Goal: Transaction & Acquisition: Download file/media

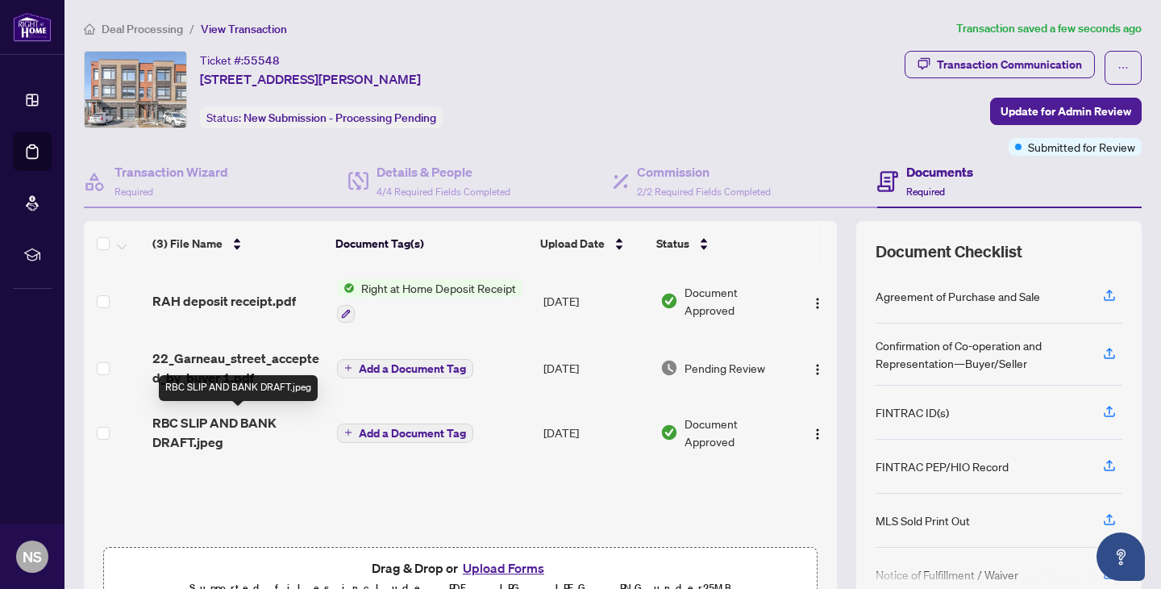
click at [202, 428] on span "RBC SLIP AND BANK DRAFT.jpeg" at bounding box center [238, 432] width 172 height 39
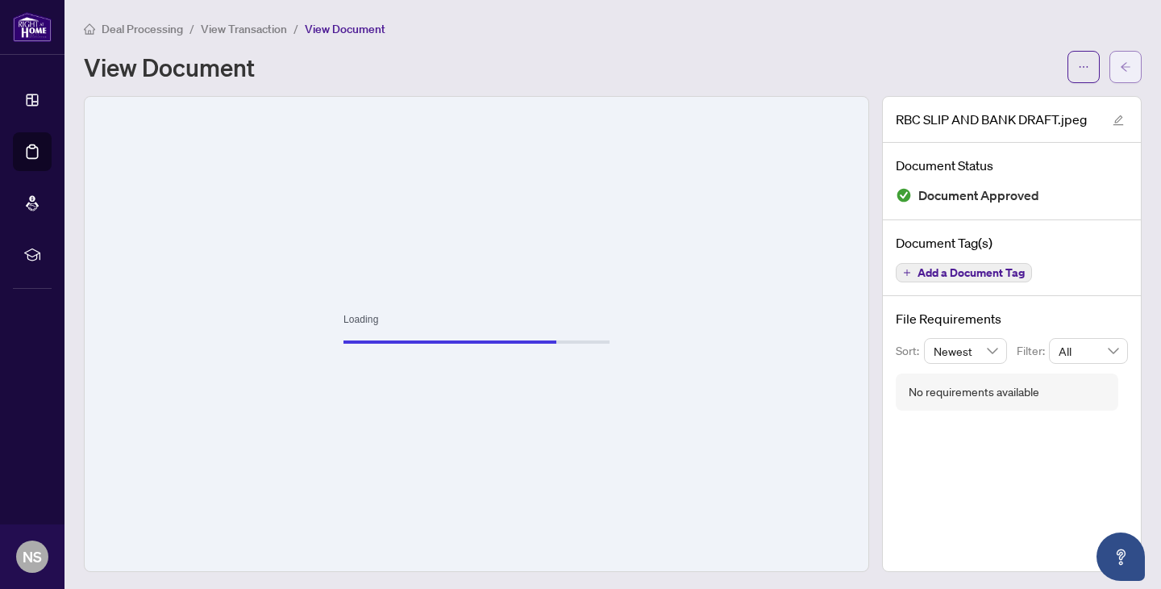
click at [1113, 62] on button "button" at bounding box center [1126, 67] width 32 height 32
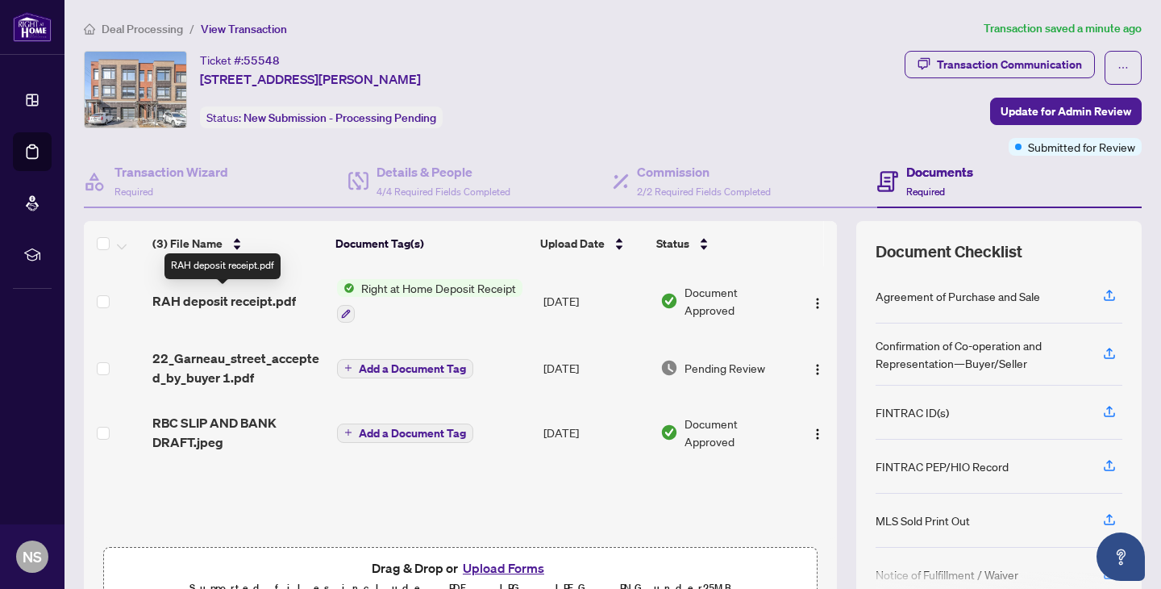
click at [275, 302] on span "RAH deposit receipt.pdf" at bounding box center [224, 300] width 144 height 19
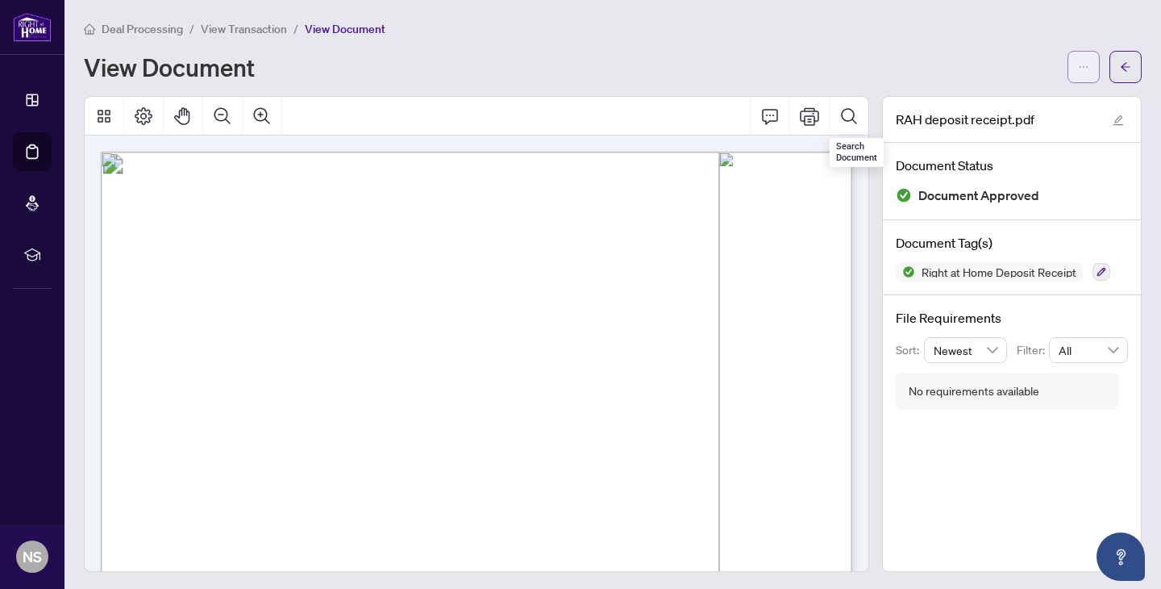
click at [1073, 56] on button "button" at bounding box center [1084, 67] width 32 height 32
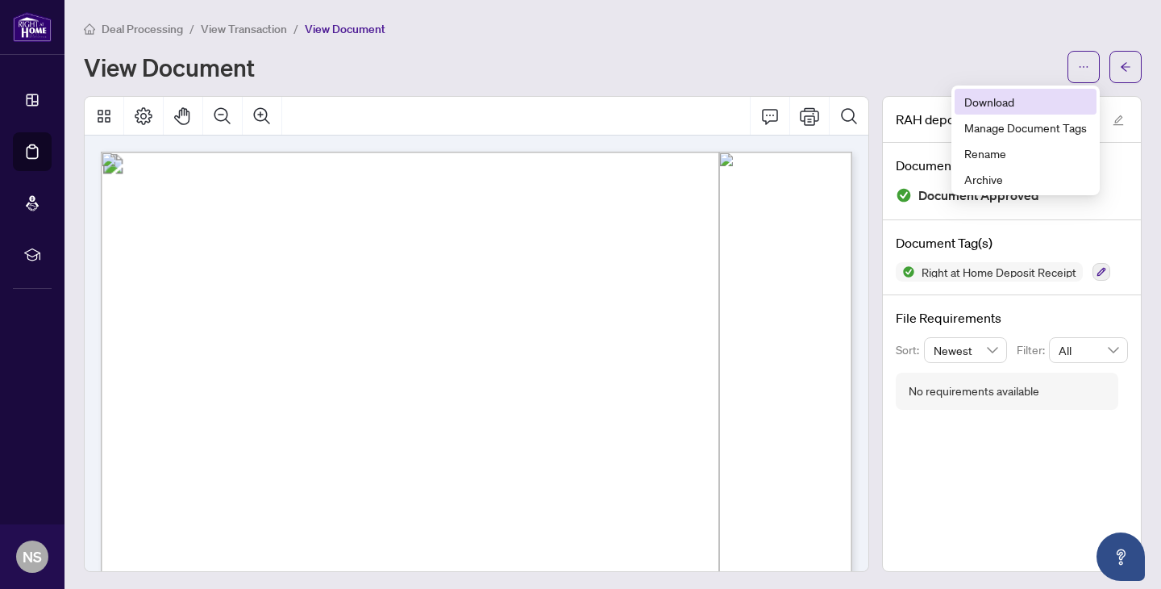
click at [1004, 106] on span "Download" at bounding box center [1026, 102] width 123 height 18
